Goal: Task Accomplishment & Management: Complete application form

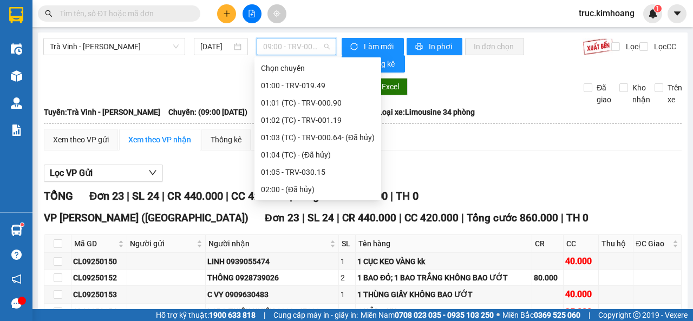
scroll to position [262, 0]
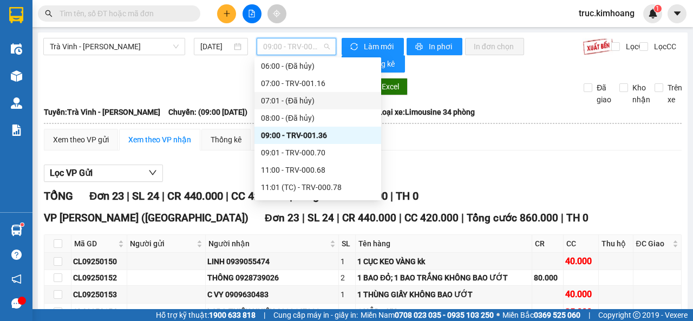
click at [220, 18] on button at bounding box center [226, 13] width 19 height 19
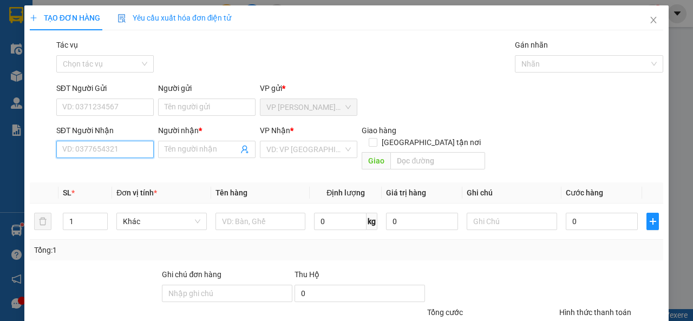
click at [83, 148] on input "SĐT Người Nhận" at bounding box center [104, 149] width 97 height 17
click at [106, 170] on div "0913790891 - TÂM" at bounding box center [103, 171] width 83 height 12
type input "0913790891"
type input "TÂM"
type input "20.000"
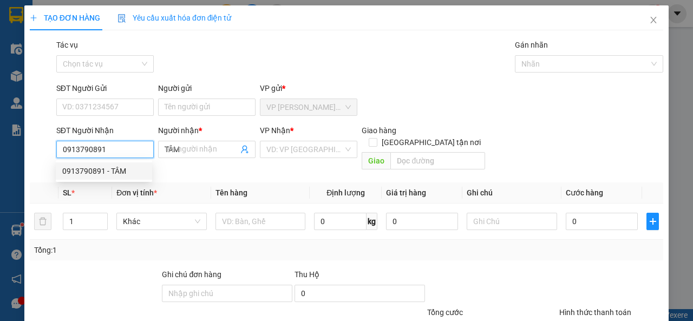
type input "20.000"
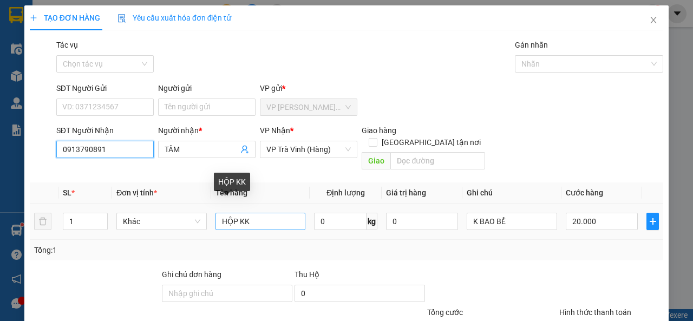
type input "0913790891"
click at [238, 213] on input "HỘP KK" at bounding box center [260, 221] width 90 height 17
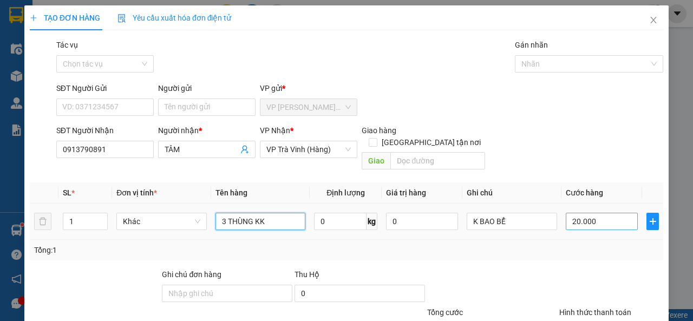
type input "3 THÙNG KK"
click at [590, 213] on input "20.000" at bounding box center [602, 221] width 72 height 17
type input "1"
type input "0"
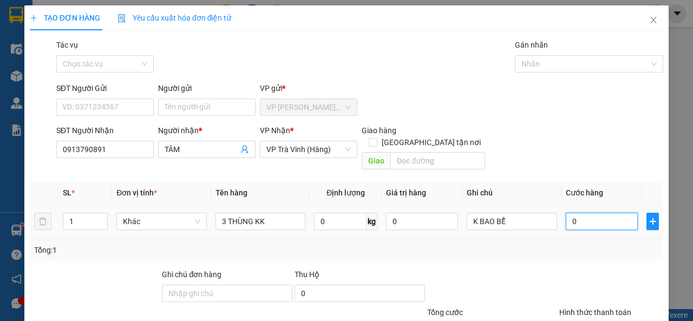
type input "0"
type input "9"
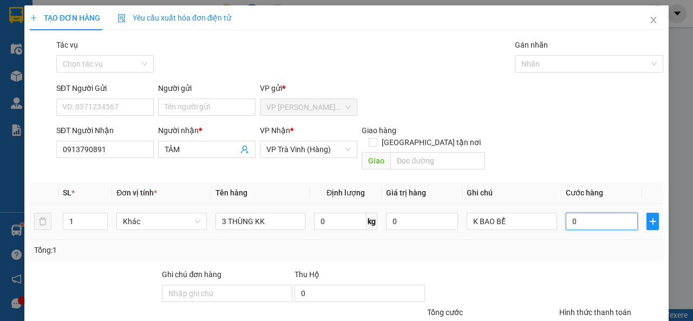
type input "09"
type input "90"
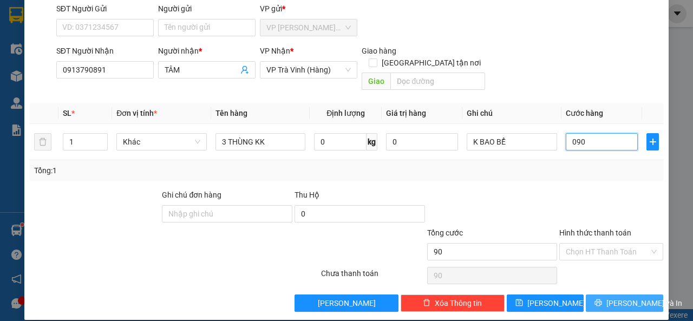
type input "090"
type input "90.000"
click at [621, 297] on span "[PERSON_NAME] và In" at bounding box center [644, 303] width 76 height 12
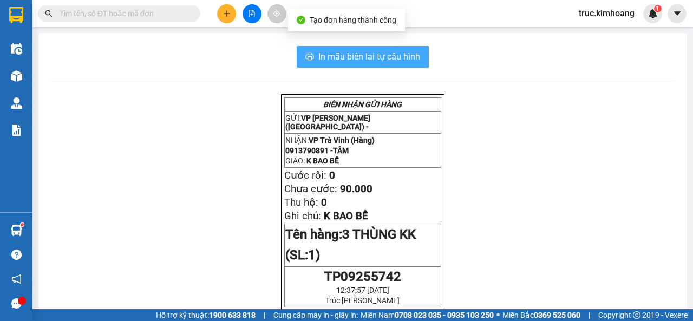
click at [413, 58] on span "In mẫu biên lai tự cấu hình" at bounding box center [369, 57] width 102 height 14
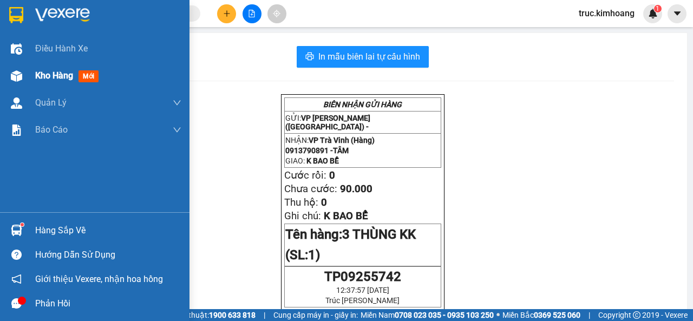
click at [45, 76] on span "Kho hàng" at bounding box center [54, 75] width 38 height 10
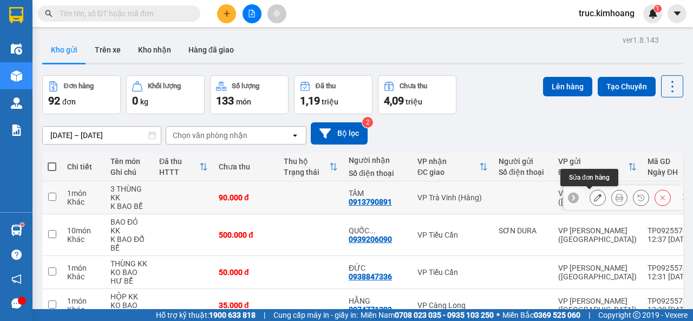
click at [594, 198] on icon at bounding box center [598, 198] width 8 height 8
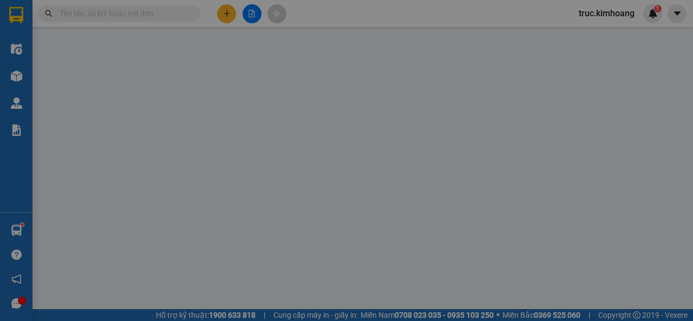
type input "0913790891"
type input "TÂM"
type input "90.000"
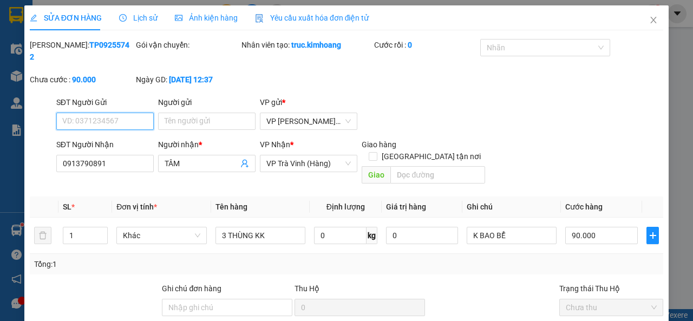
scroll to position [94, 0]
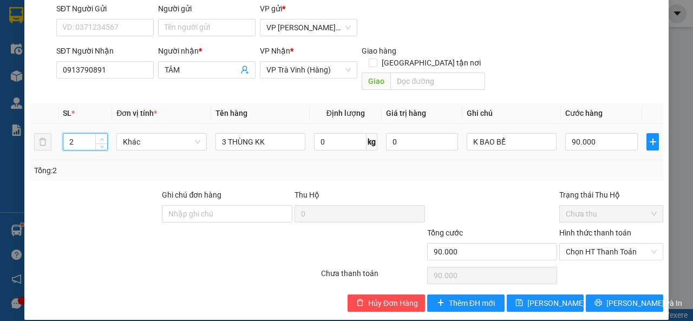
click at [98, 136] on span "up" at bounding box center [101, 139] width 6 height 6
type input "3"
click at [98, 136] on span "up" at bounding box center [101, 139] width 6 height 6
click at [609, 297] on span "[PERSON_NAME] và In" at bounding box center [644, 303] width 76 height 12
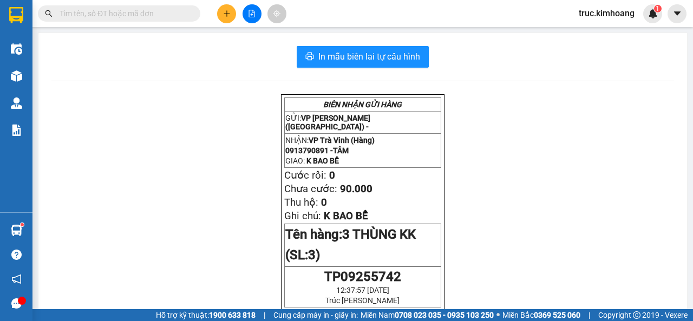
click at [215, 15] on div at bounding box center [251, 13] width 81 height 19
click at [221, 16] on button at bounding box center [226, 13] width 19 height 19
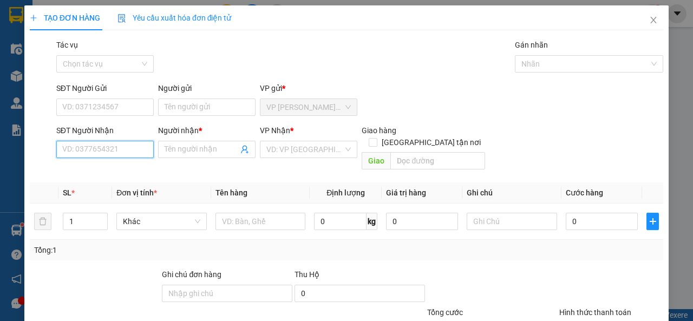
click at [127, 150] on input "SĐT Người Nhận" at bounding box center [104, 149] width 97 height 17
type input "0"
click at [134, 170] on div "0357419349 - HÙNG" at bounding box center [103, 171] width 83 height 12
type input "0357419349"
type input "HÙNG"
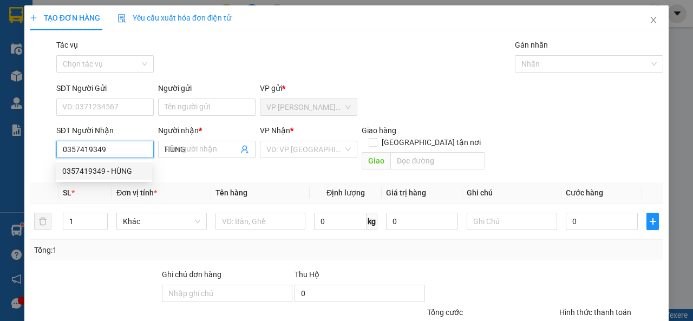
type input "60.000"
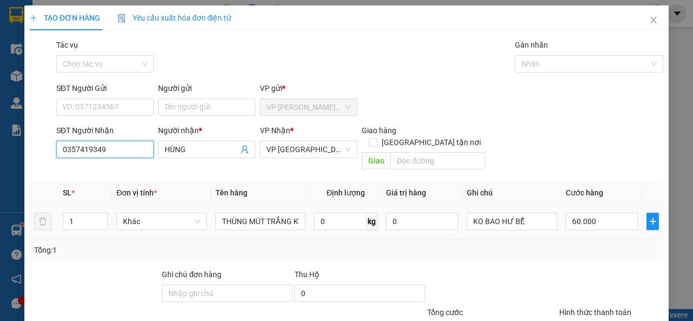
scroll to position [80, 0]
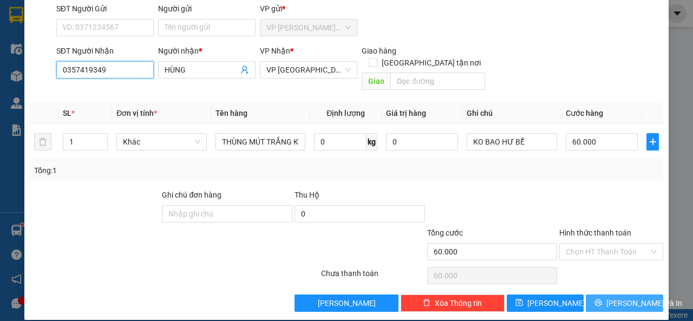
type input "0357419349"
click at [616, 298] on button "[PERSON_NAME] và In" at bounding box center [624, 302] width 77 height 17
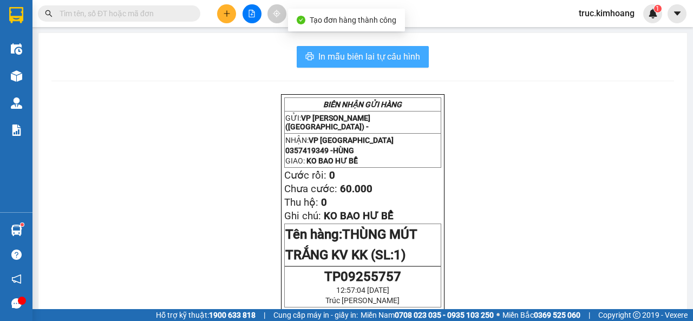
click at [396, 55] on span "In mẫu biên lai tự cấu hình" at bounding box center [369, 57] width 102 height 14
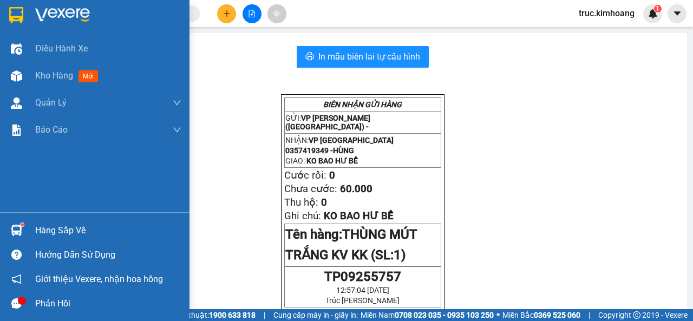
click at [31, 232] on div "Hàng sắp về" at bounding box center [94, 230] width 189 height 24
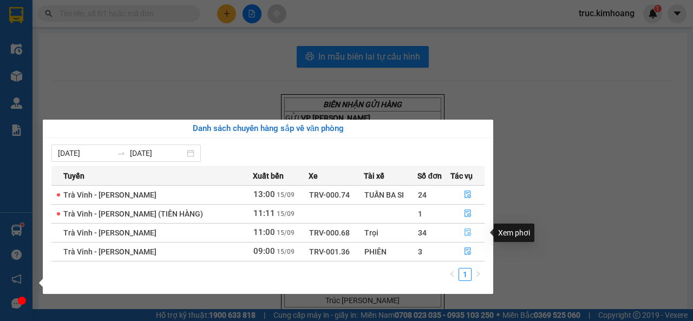
click at [460, 231] on button "button" at bounding box center [468, 232] width 34 height 17
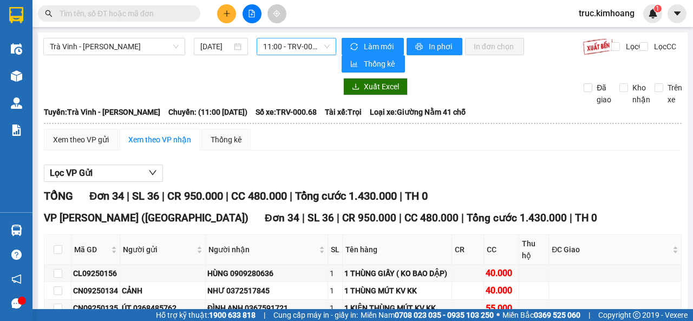
click at [288, 51] on span "11:00 - TRV-000.68" at bounding box center [296, 46] width 66 height 16
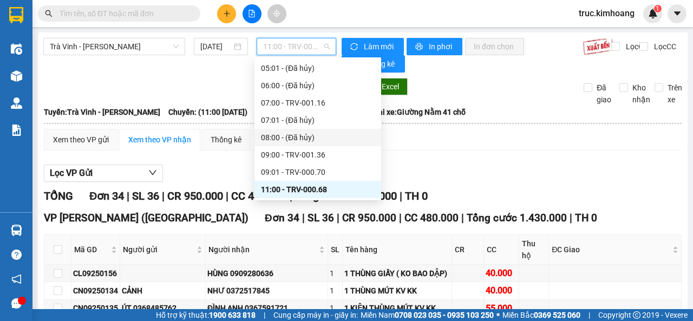
scroll to position [351, 0]
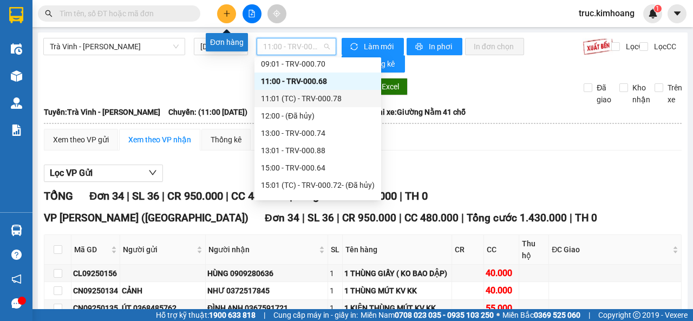
click at [223, 13] on icon "plus" at bounding box center [227, 14] width 8 height 8
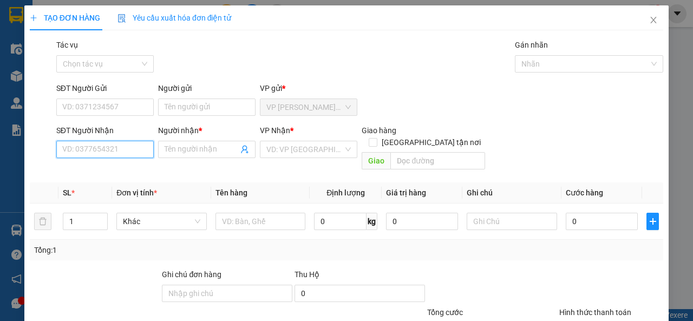
click at [129, 148] on input "SĐT Người Nhận" at bounding box center [104, 149] width 97 height 17
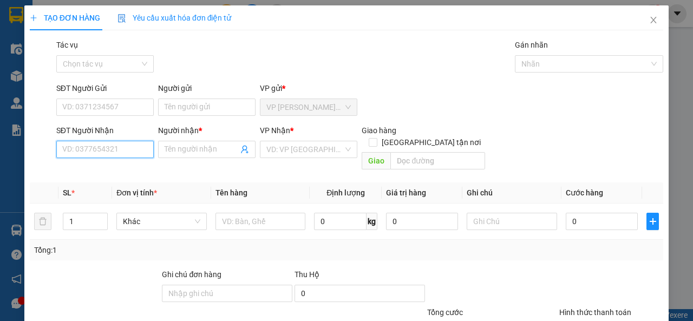
click at [129, 148] on input "SĐT Người Nhận" at bounding box center [104, 149] width 97 height 17
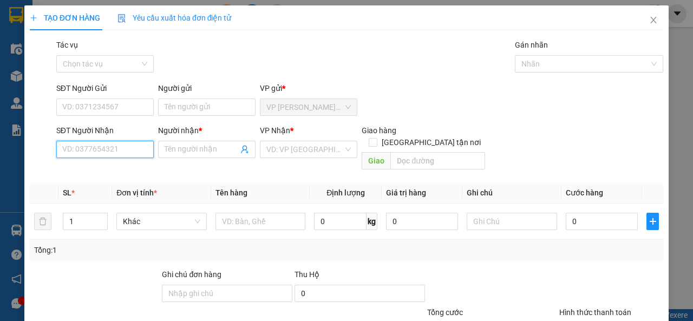
click at [129, 148] on input "SĐT Người Nhận" at bounding box center [104, 149] width 97 height 17
type input "0901038078"
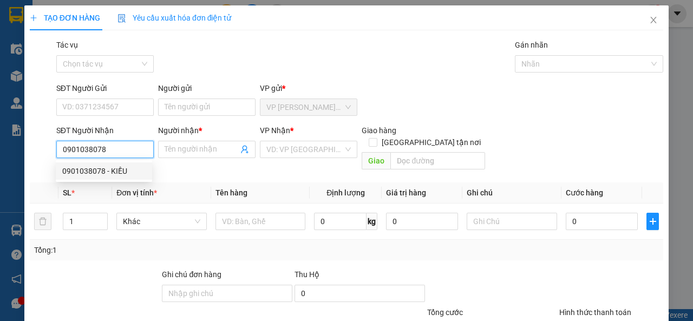
click at [140, 167] on div "0901038078 - KIỀU" at bounding box center [103, 171] width 83 height 12
type input "KIỀU"
type input "MÕ CÀY"
type input "60.000"
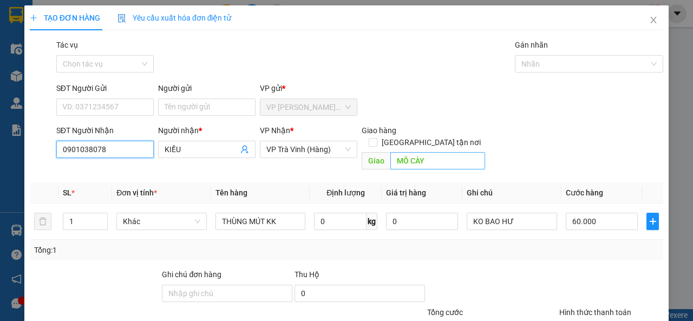
type input "0901038078"
click at [430, 152] on input "MÕ CÀY" at bounding box center [437, 160] width 94 height 17
type input "CẦU CỔ CHIÊN"
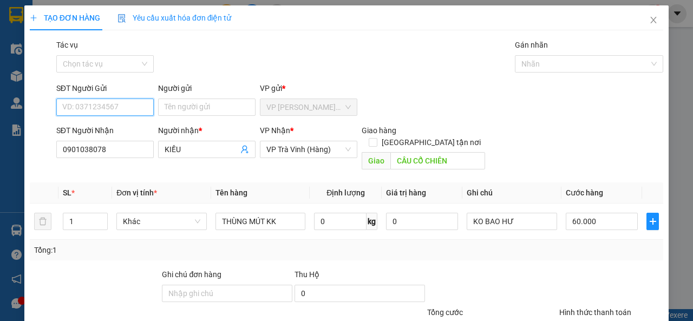
click at [123, 111] on input "SĐT Người Gửi" at bounding box center [104, 106] width 97 height 17
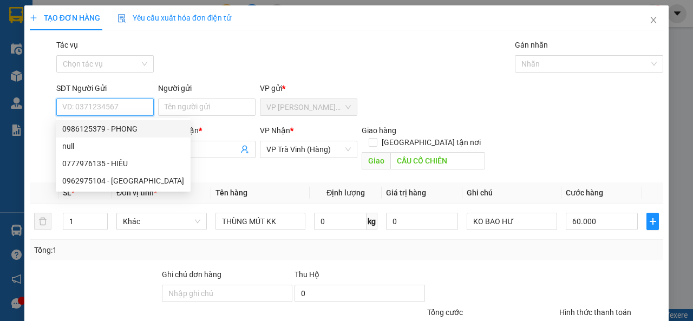
click at [114, 127] on div "0986125379 - PHONG" at bounding box center [123, 129] width 122 height 12
type input "0986125379"
type input "PHONG"
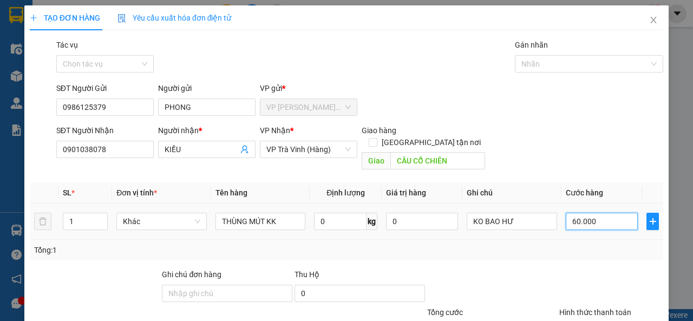
click at [588, 213] on input "60.000" at bounding box center [602, 221] width 72 height 17
type input "4"
type input "40"
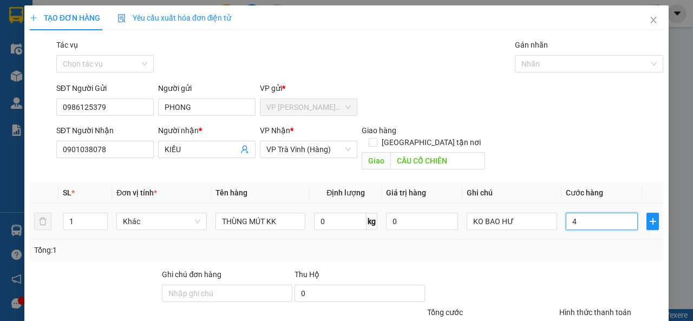
type input "40"
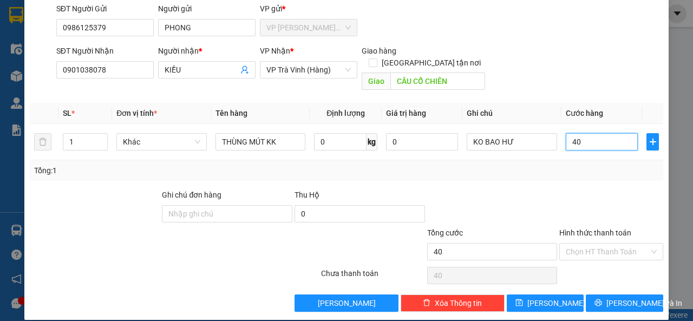
type input "40"
click at [617, 297] on span "[PERSON_NAME] và In" at bounding box center [644, 303] width 76 height 12
type input "40.000"
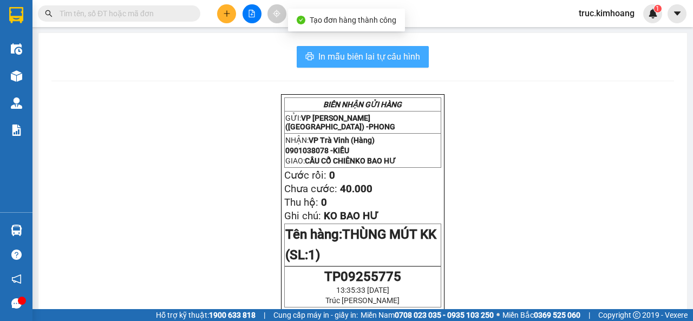
click at [397, 56] on span "In mẫu biên lai tự cấu hình" at bounding box center [369, 57] width 102 height 14
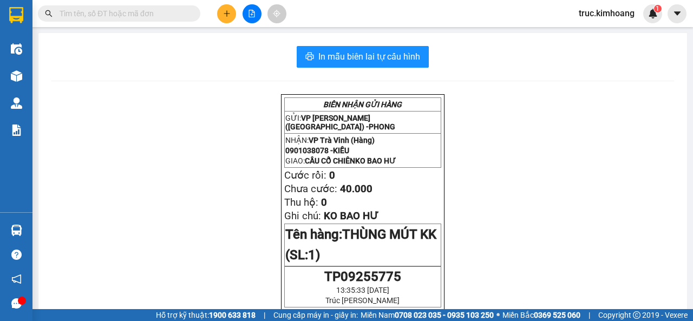
click at [224, 16] on icon "plus" at bounding box center [227, 14] width 8 height 8
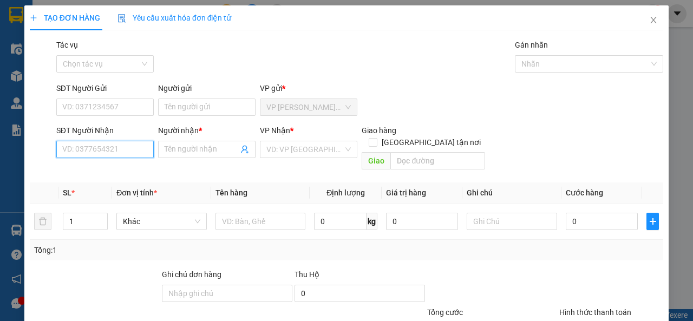
click at [127, 150] on input "SĐT Người Nhận" at bounding box center [104, 149] width 97 height 17
click at [135, 169] on div "0378836509 - PHƯỢNG" at bounding box center [103, 171] width 83 height 12
type input "0378836509"
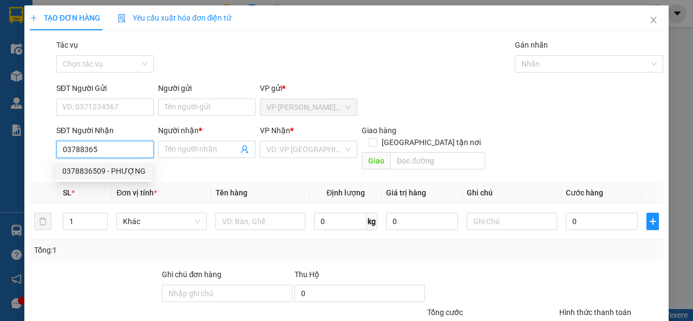
type input "PHƯỢNG"
type input "45.000"
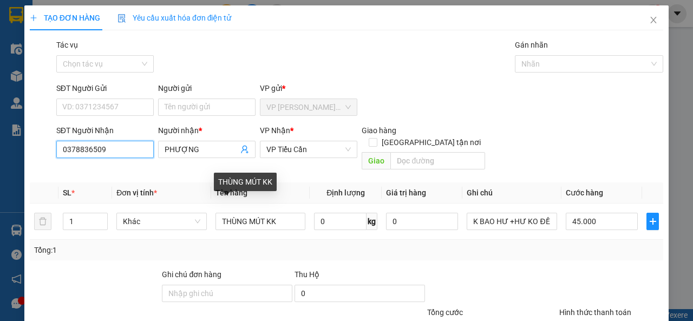
scroll to position [80, 0]
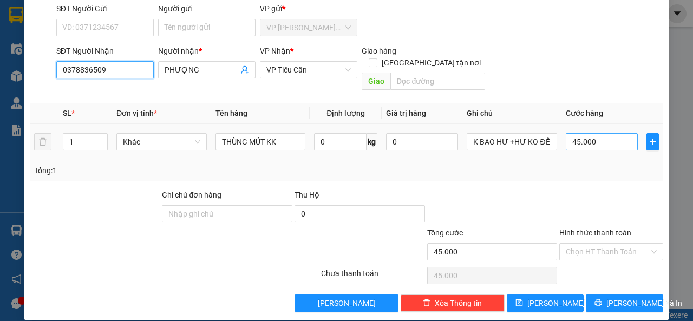
type input "0378836509"
click at [567, 133] on input "45.000" at bounding box center [602, 141] width 72 height 17
type input "4"
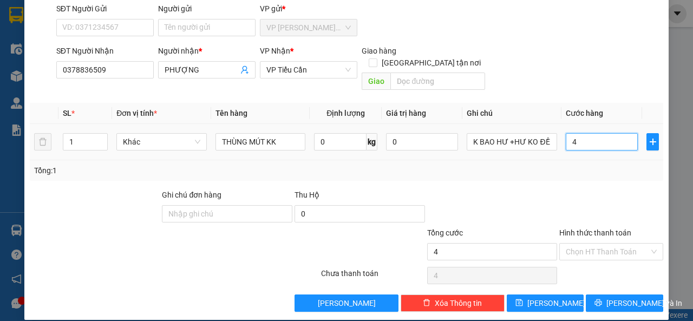
type input "40"
click at [633, 297] on span "[PERSON_NAME] và In" at bounding box center [644, 303] width 76 height 12
type input "40.000"
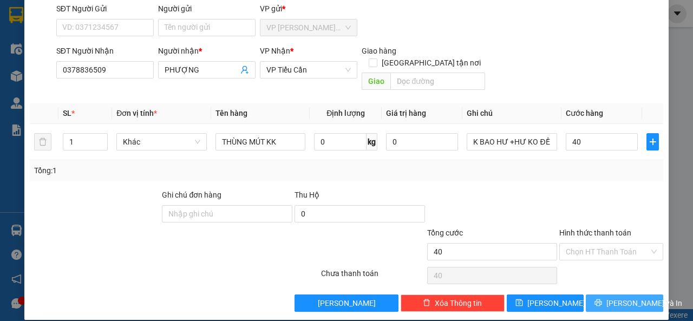
type input "40.000"
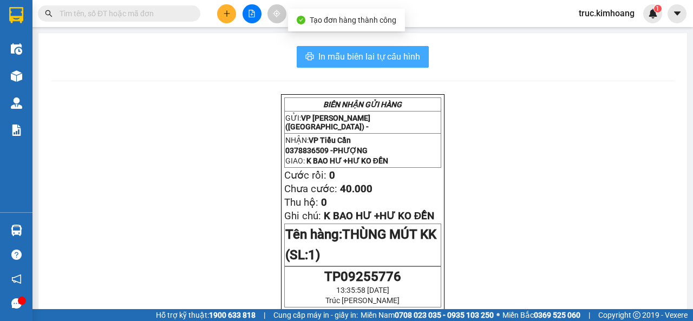
click at [396, 60] on span "In mẫu biên lai tự cấu hình" at bounding box center [369, 57] width 102 height 14
